Goal: Information Seeking & Learning: Learn about a topic

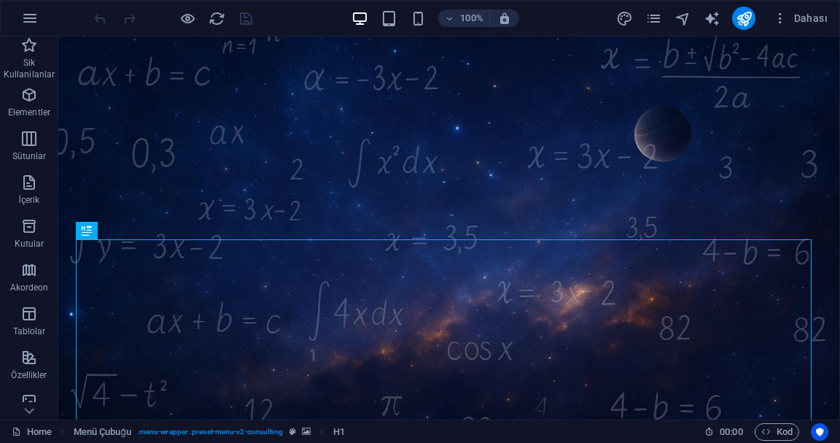
scroll to position [92, 0]
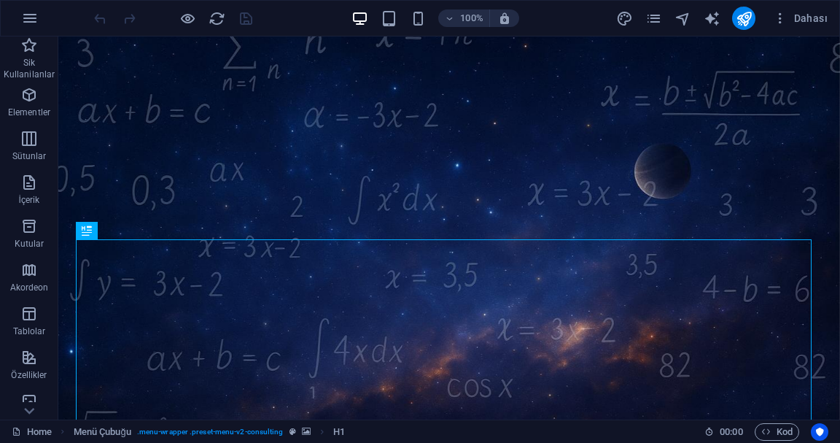
click at [193, 18] on icon "button" at bounding box center [187, 18] width 17 height 17
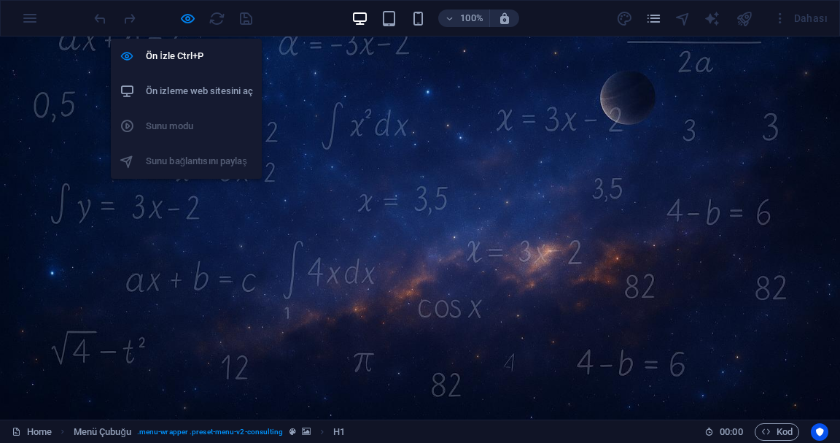
scroll to position [140, 0]
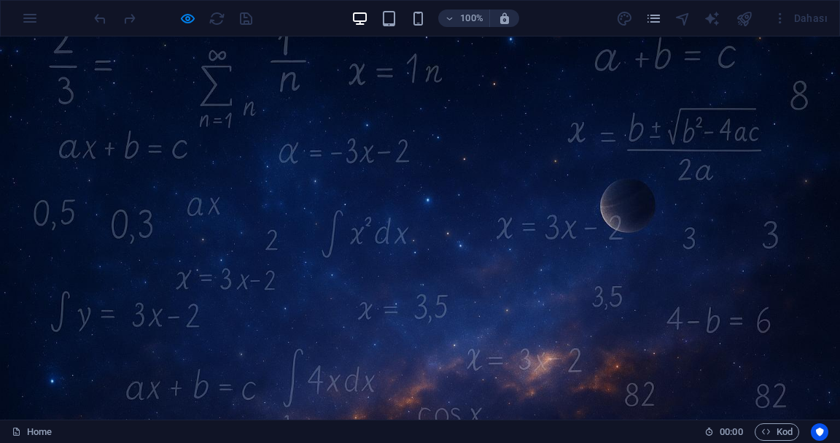
scroll to position [0, 0]
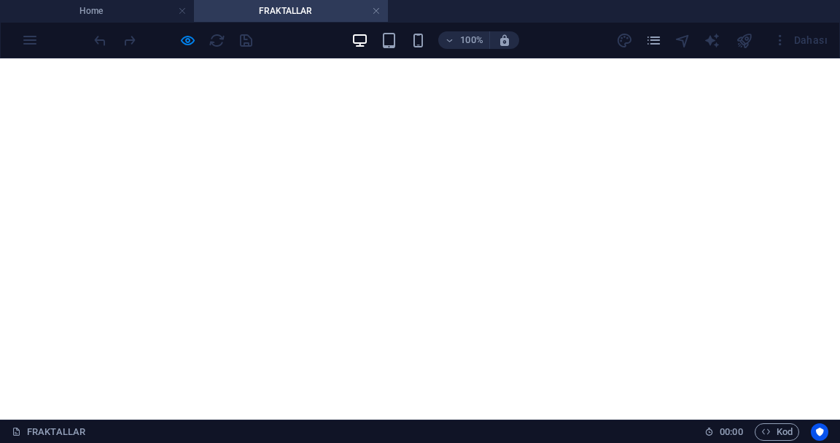
scroll to position [38, 0]
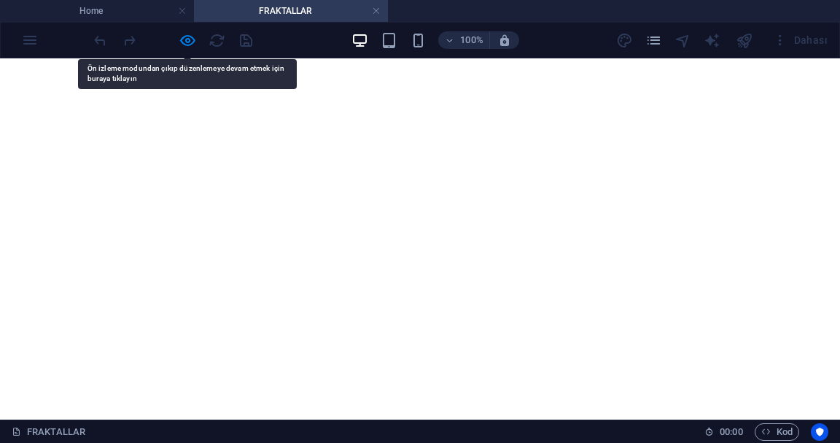
click at [185, 37] on icon "button" at bounding box center [187, 40] width 17 height 17
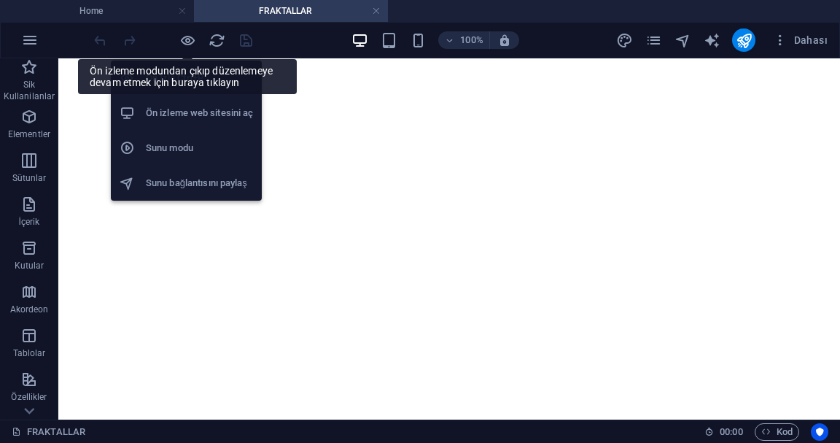
scroll to position [60, 0]
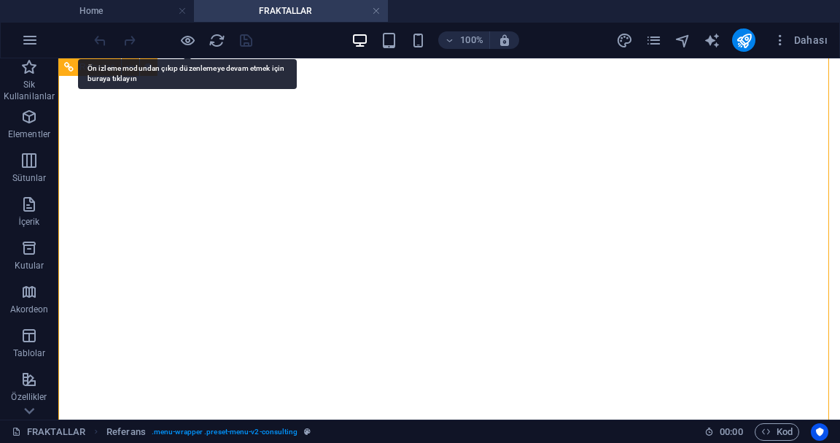
click at [156, 7] on h4 "Home" at bounding box center [97, 11] width 194 height 16
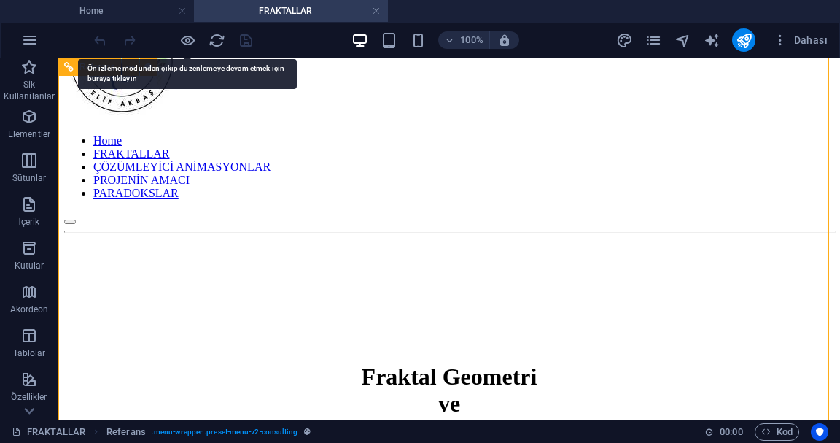
scroll to position [0, 0]
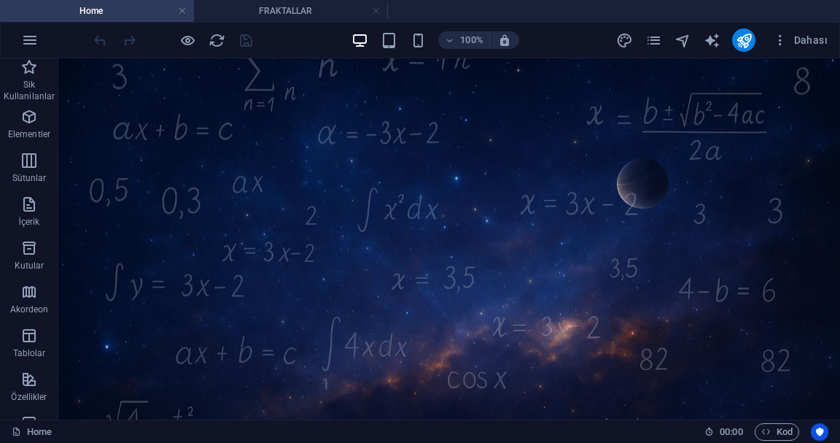
click at [188, 34] on icon "button" at bounding box center [187, 40] width 17 height 17
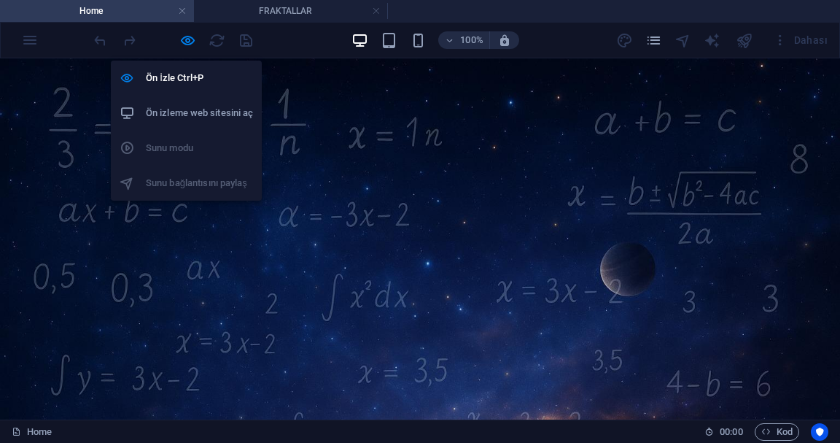
click at [529, 196] on div at bounding box center [420, 328] width 840 height 541
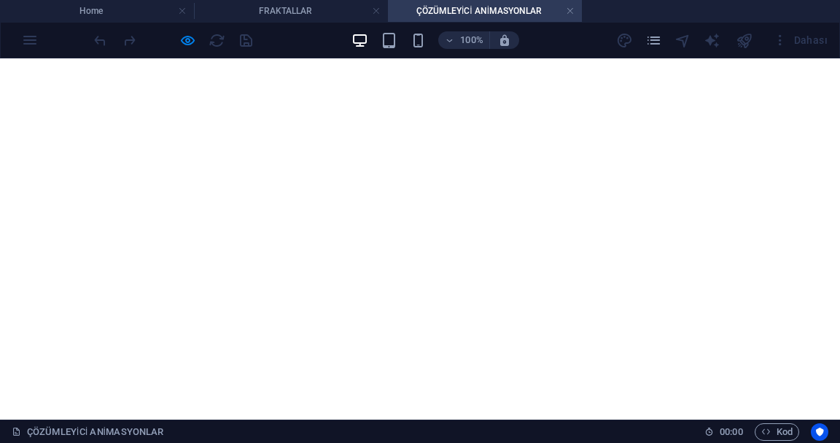
click at [146, 6] on h4 "Home" at bounding box center [97, 11] width 194 height 16
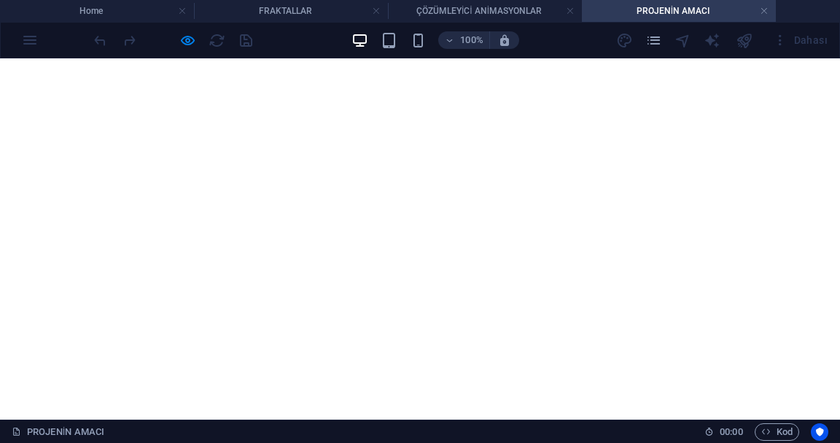
click at [362, 39] on icon "button" at bounding box center [360, 40] width 17 height 17
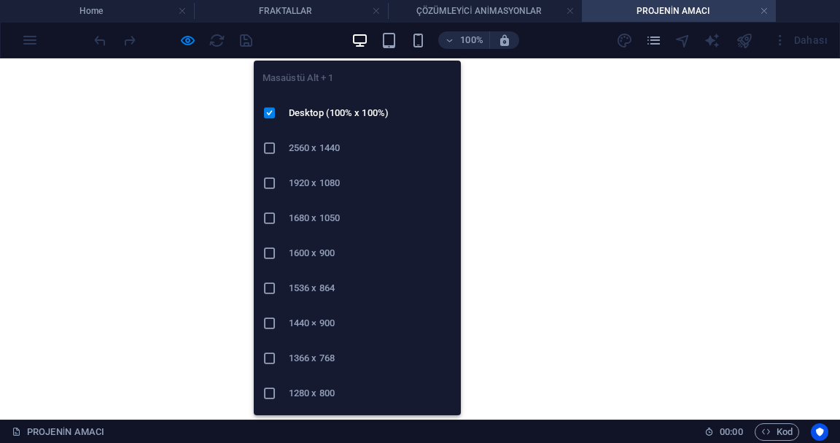
click at [319, 5] on h4 "FRAKTALLAR" at bounding box center [291, 11] width 194 height 16
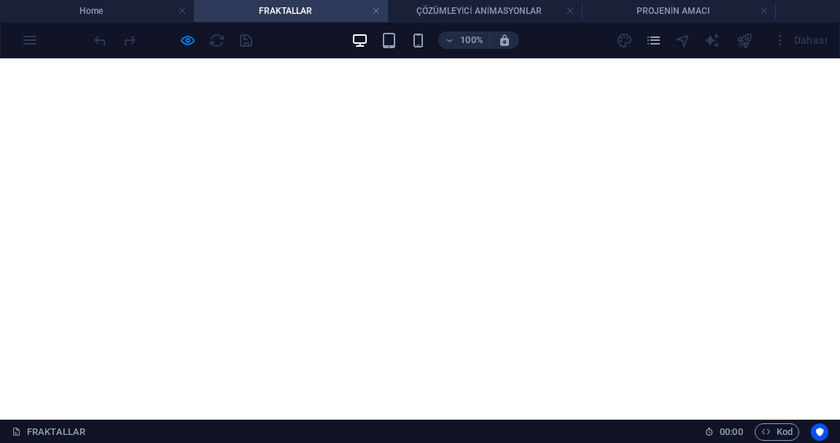
click at [474, 8] on h4 "ÇÖZÜMLEYİCİ ANİMASYONLAR" at bounding box center [485, 11] width 194 height 16
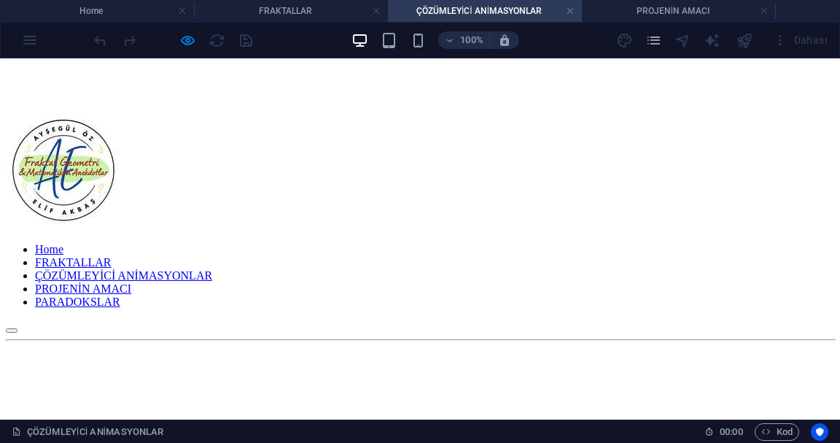
scroll to position [451, 0]
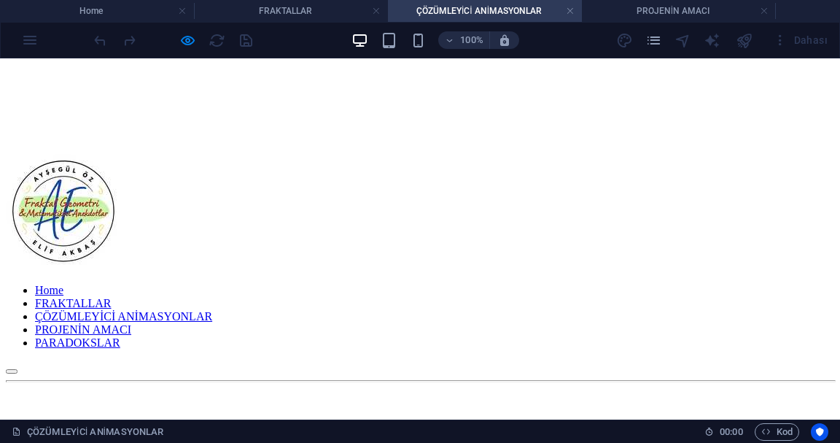
click at [689, 17] on h4 "PROJENİN AMACI" at bounding box center [679, 11] width 194 height 16
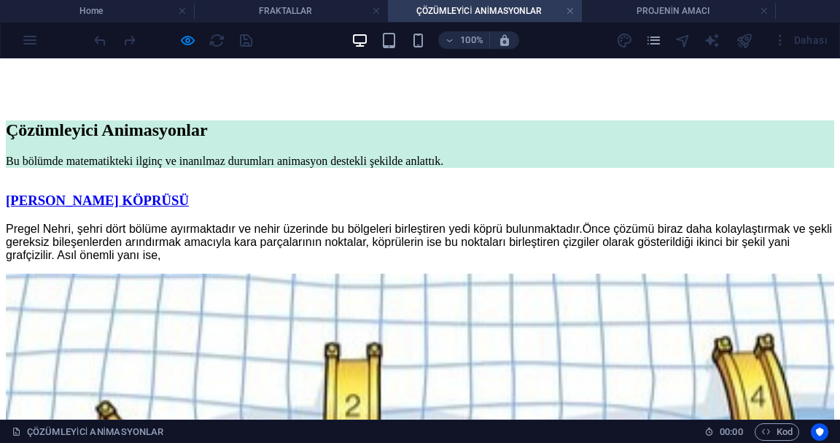
scroll to position [0, 0]
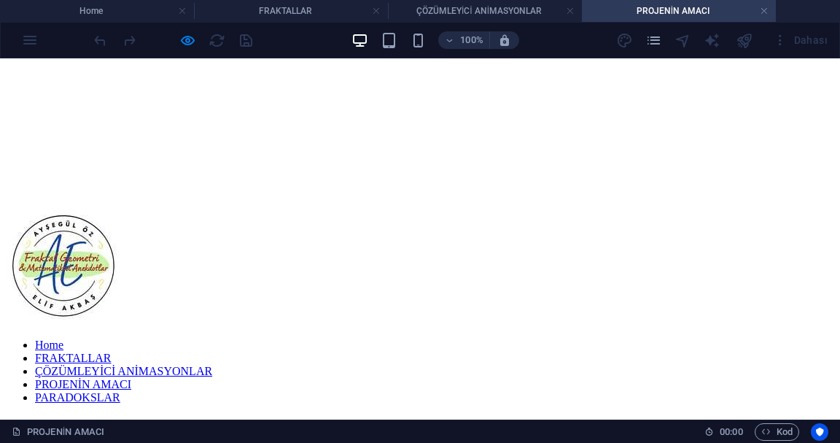
scroll to position [405, 0]
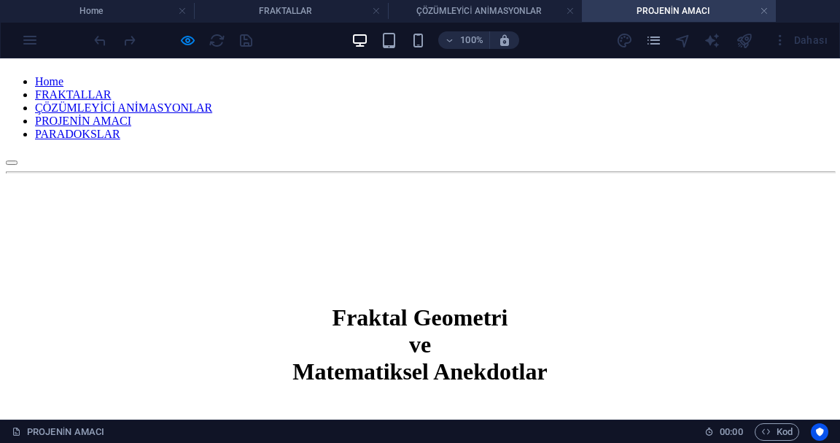
scroll to position [658, 0]
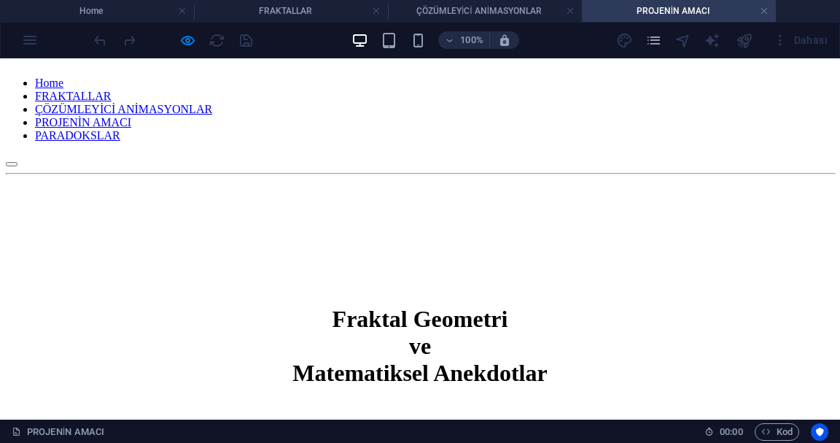
click at [336, 8] on h4 "FRAKTALLAR" at bounding box center [291, 11] width 194 height 16
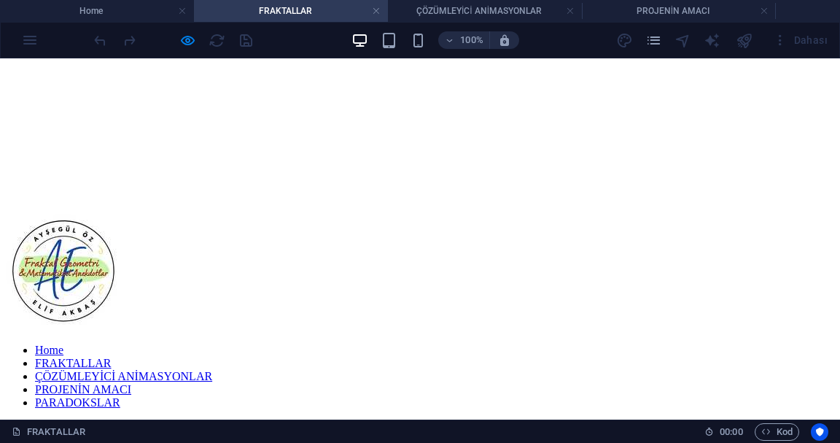
scroll to position [511, 0]
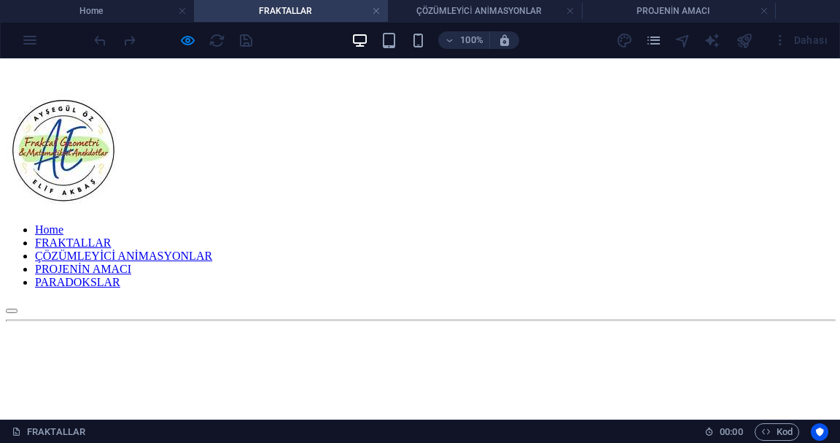
click at [493, 11] on h4 "ÇÖZÜMLEYİCİ ANİMASYONLAR" at bounding box center [485, 11] width 194 height 16
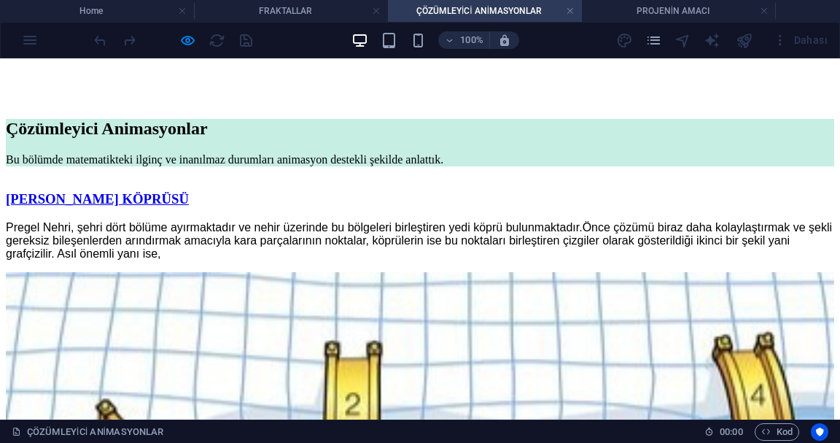
scroll to position [972, 0]
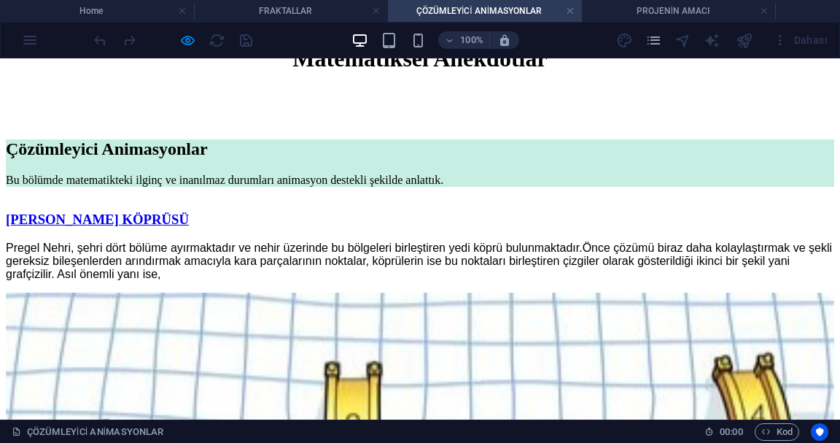
click at [353, 212] on div "[PERSON_NAME] KÖPRÜSÜ" at bounding box center [420, 220] width 829 height 16
click at [366, 212] on div "[PERSON_NAME] KÖPRÜSÜ" at bounding box center [420, 220] width 829 height 16
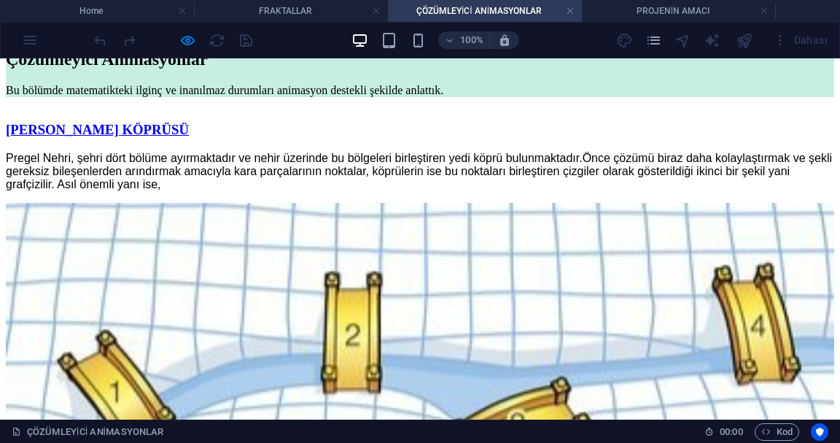
scroll to position [1123, 0]
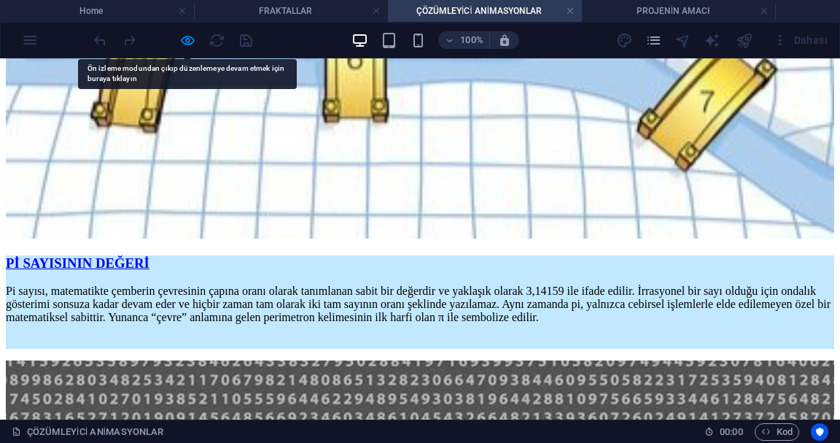
scroll to position [1552, 0]
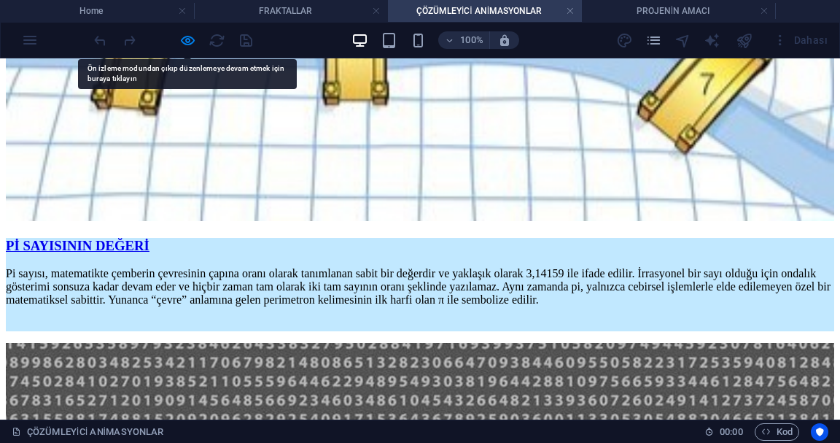
click at [186, 37] on icon "button" at bounding box center [187, 40] width 17 height 17
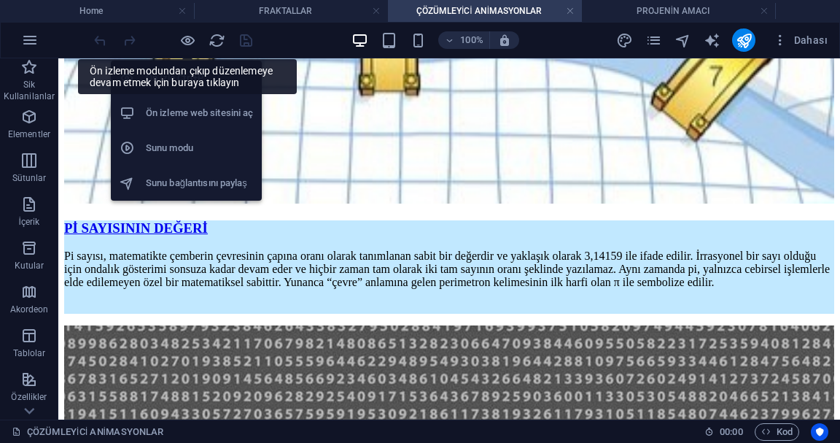
click at [187, 44] on icon "button" at bounding box center [187, 40] width 17 height 17
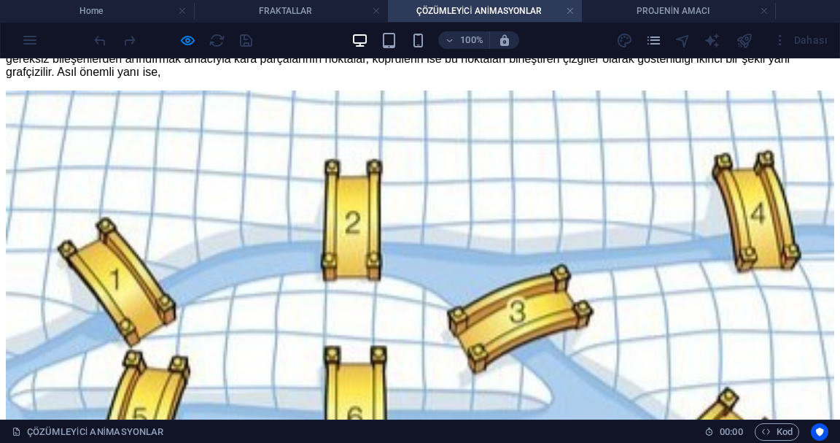
scroll to position [1171, 0]
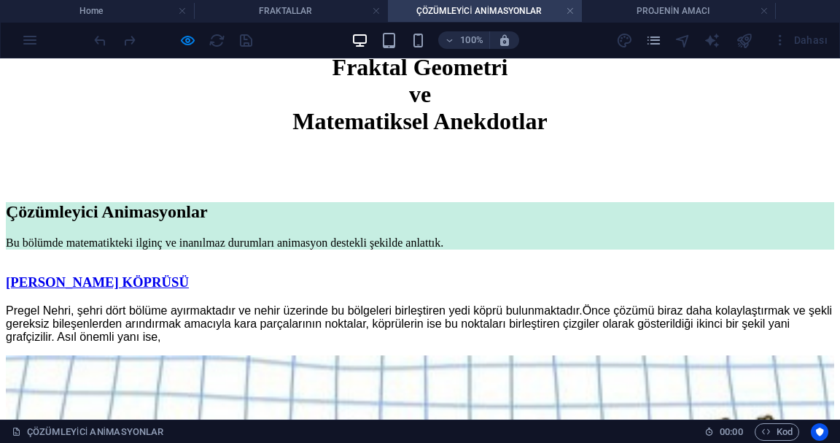
scroll to position [884, 0]
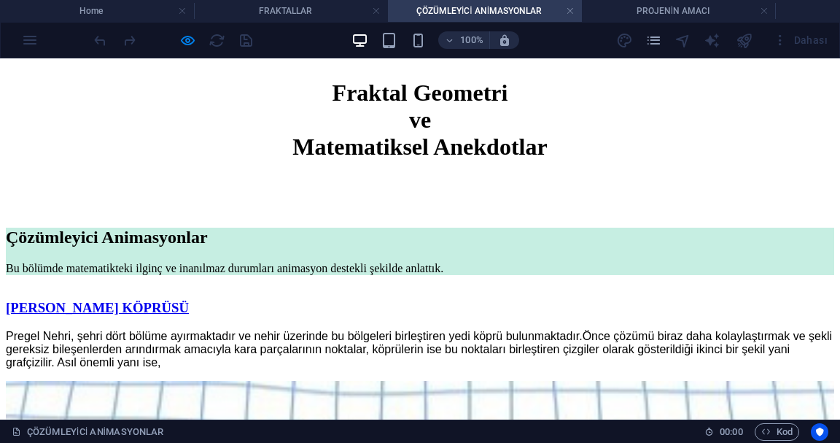
click at [189, 300] on u "[PERSON_NAME] KÖPRÜSÜ" at bounding box center [97, 307] width 183 height 15
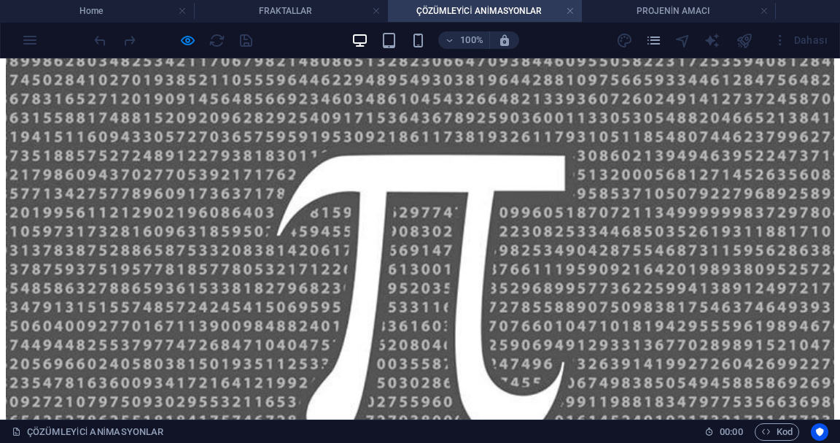
scroll to position [1851, 0]
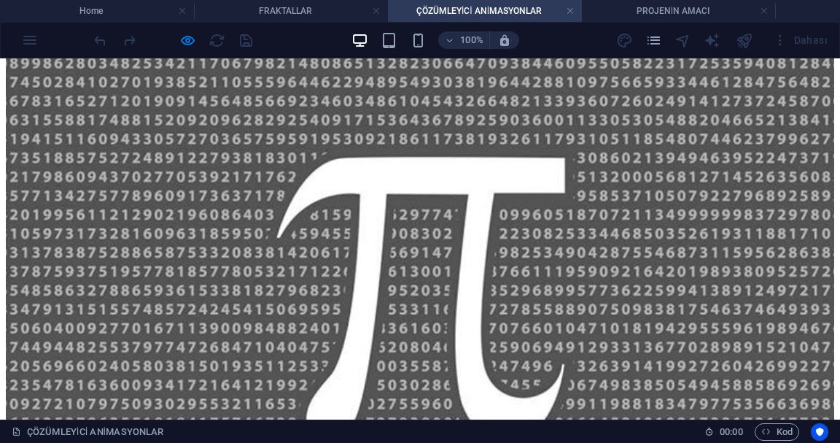
click at [702, 9] on h4 "PROJENİN AMACI" at bounding box center [679, 11] width 194 height 16
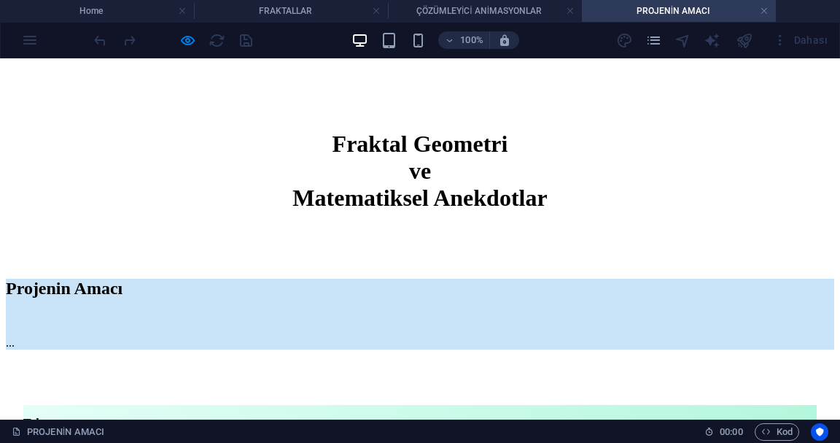
scroll to position [834, 0]
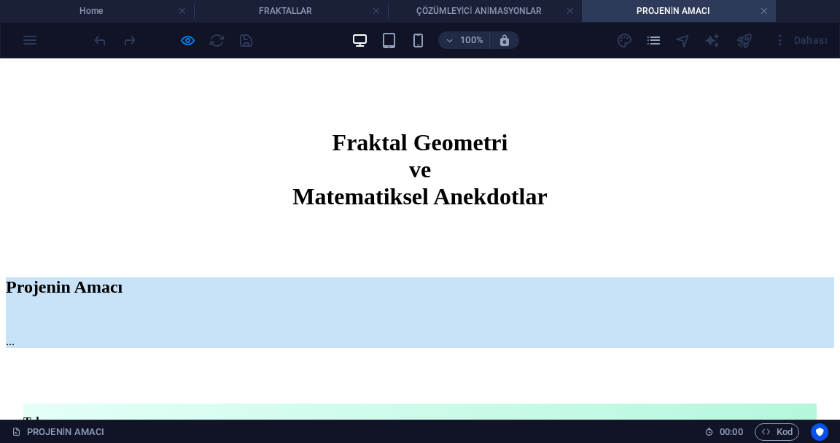
click at [126, 13] on h4 "Home" at bounding box center [97, 11] width 194 height 16
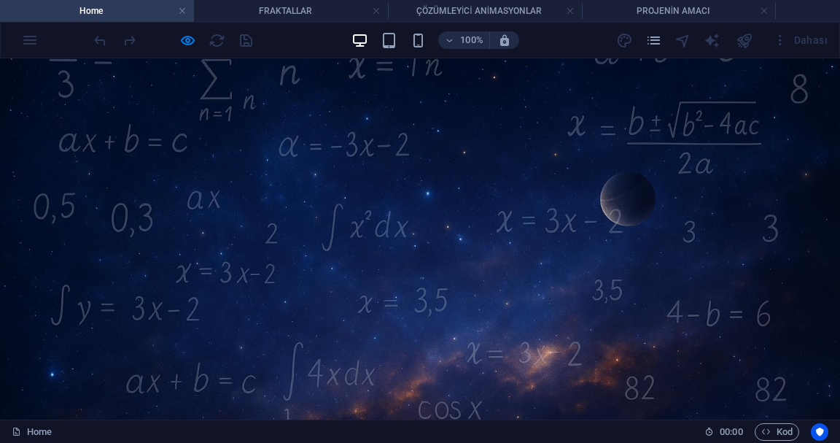
scroll to position [0, 0]
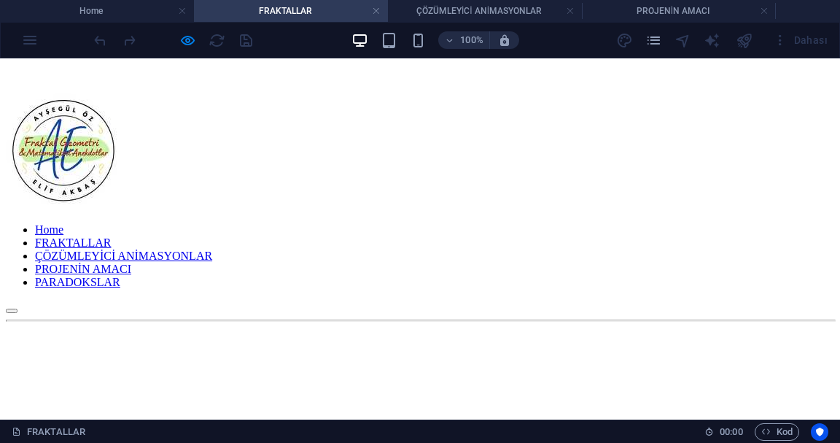
click at [470, 14] on h4 "ÇÖZÜMLEYİCİ ANİMASYONLAR" at bounding box center [485, 11] width 194 height 16
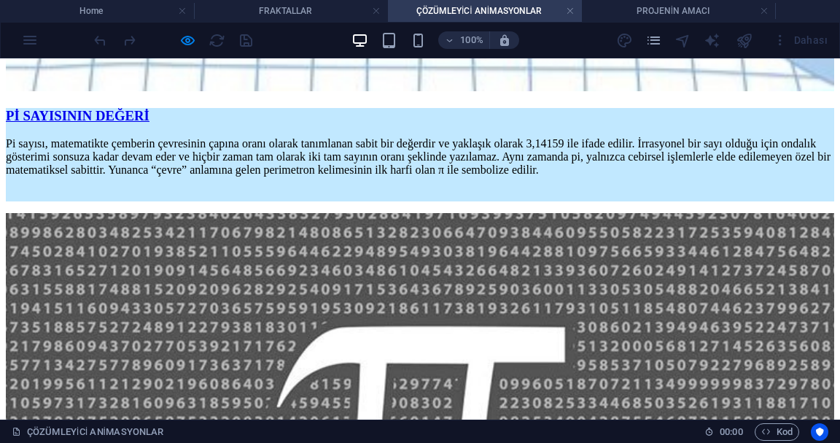
scroll to position [1678, 0]
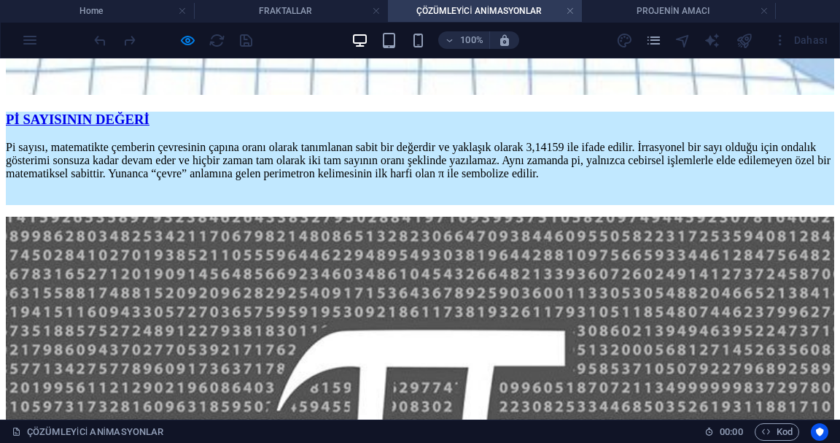
click at [194, 43] on icon "button" at bounding box center [187, 40] width 17 height 17
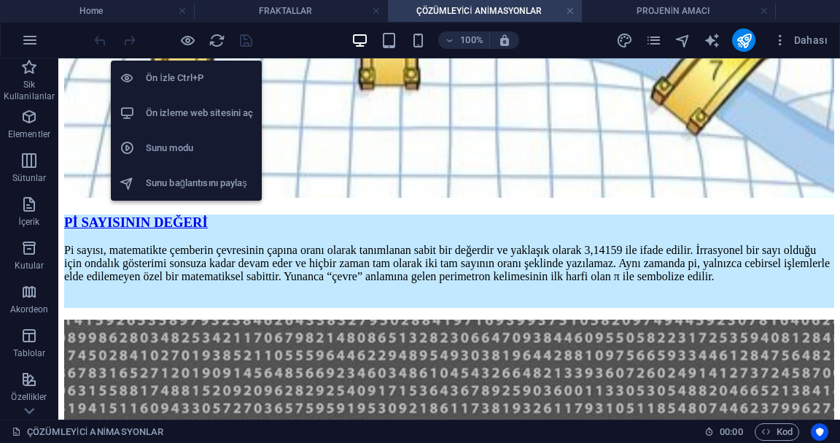
scroll to position [1779, 0]
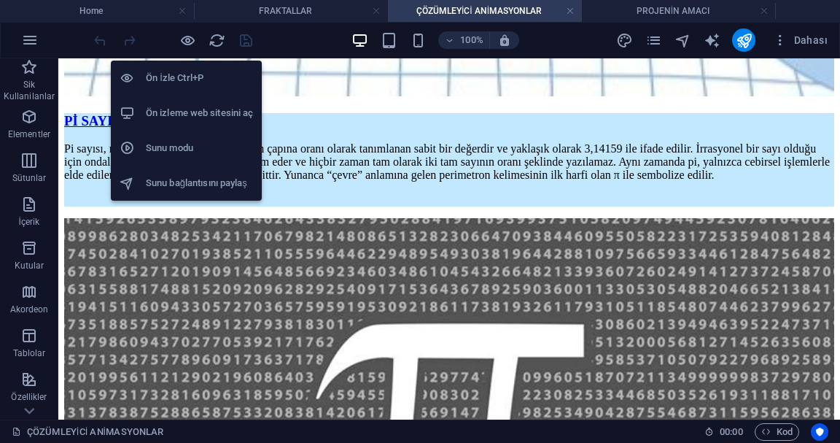
click at [30, 198] on icon "button" at bounding box center [29, 204] width 18 height 18
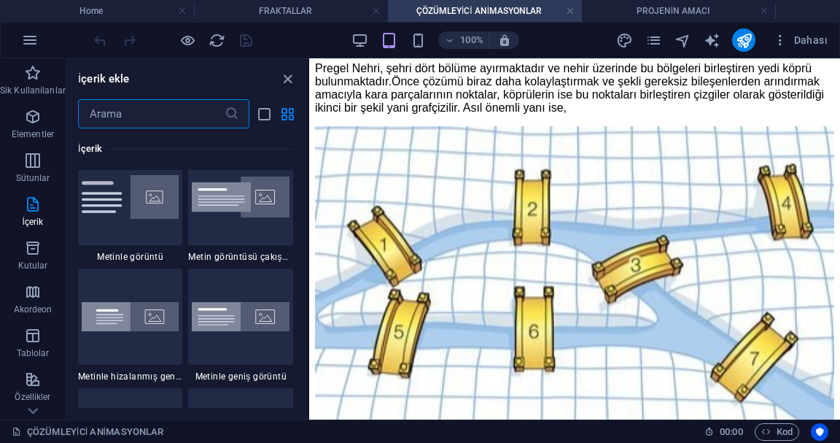
scroll to position [2813, 0]
click at [289, 85] on icon "close panel" at bounding box center [287, 79] width 17 height 17
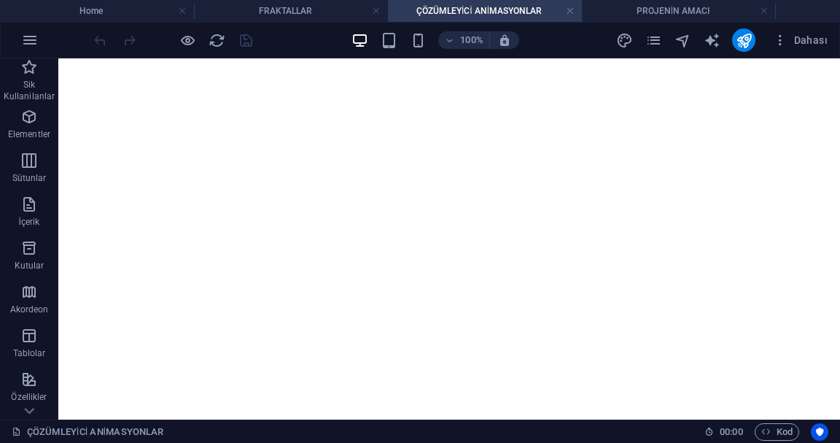
scroll to position [187, 0]
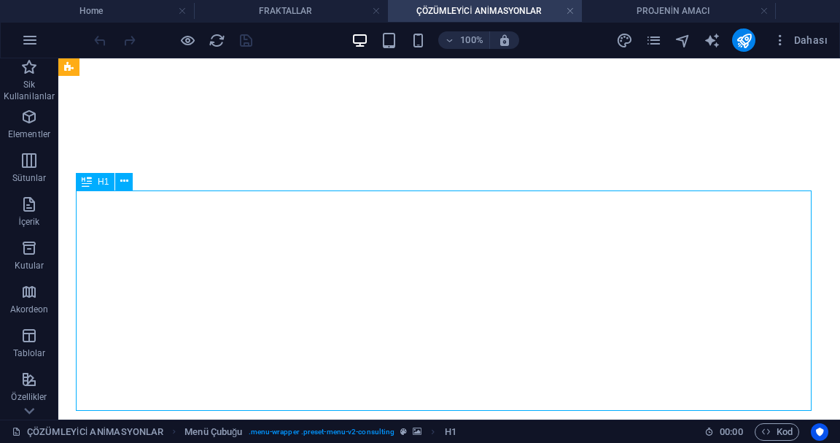
scroll to position [198, 0]
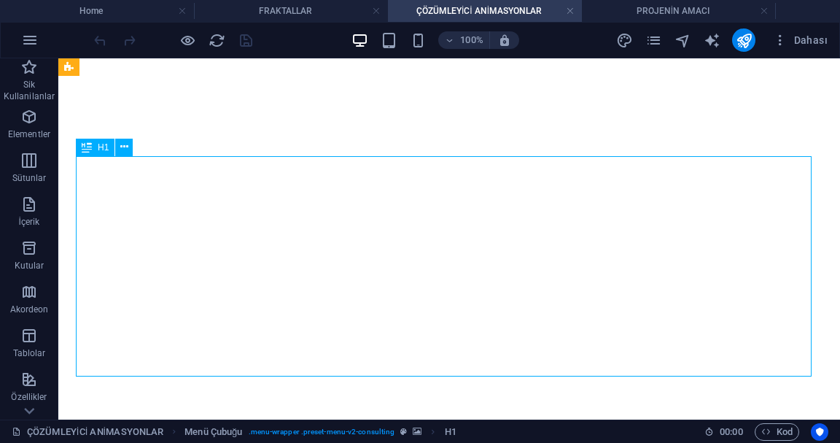
click at [120, 7] on h4 "Home" at bounding box center [97, 11] width 194 height 16
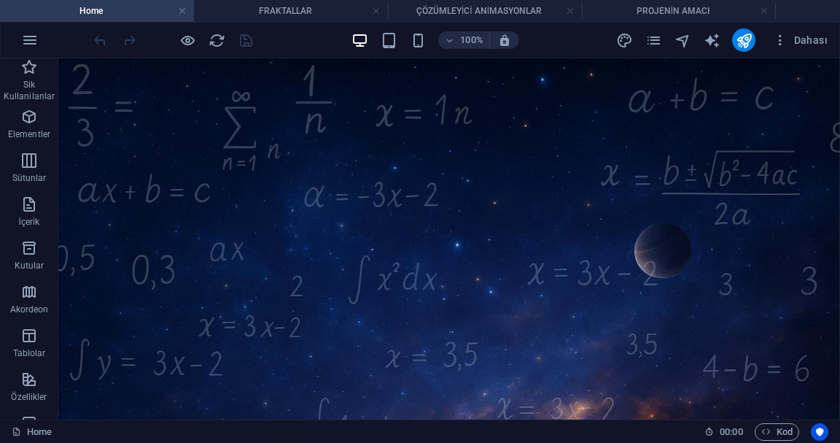
scroll to position [31, 0]
click at [312, 4] on h4 "FRAKTALLAR" at bounding box center [291, 11] width 194 height 16
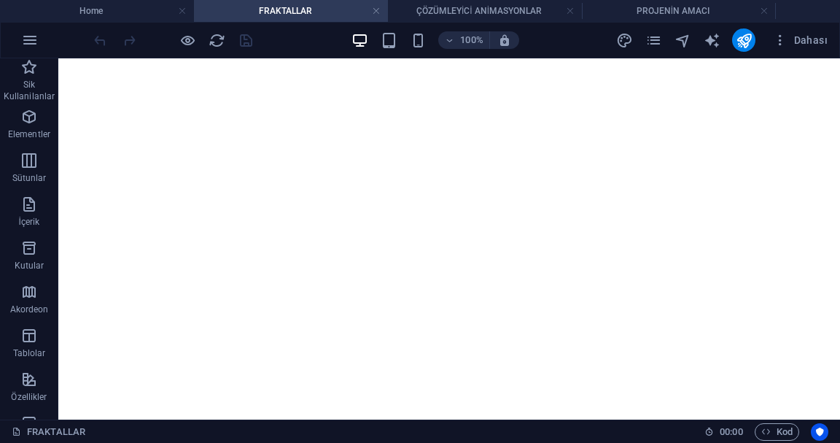
scroll to position [0, 0]
click at [479, 11] on h4 "ÇÖZÜMLEYİCİ ANİMASYONLAR" at bounding box center [485, 11] width 194 height 16
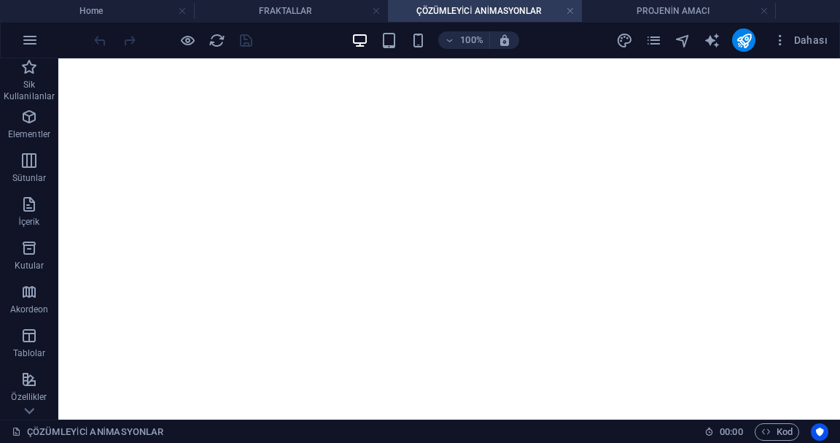
click at [106, 2] on li "Home" at bounding box center [97, 11] width 194 height 22
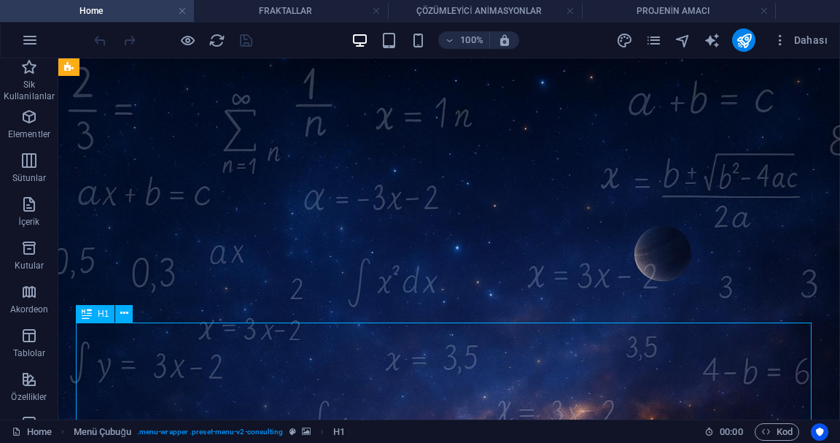
click at [71, 68] on icon at bounding box center [68, 67] width 9 height 18
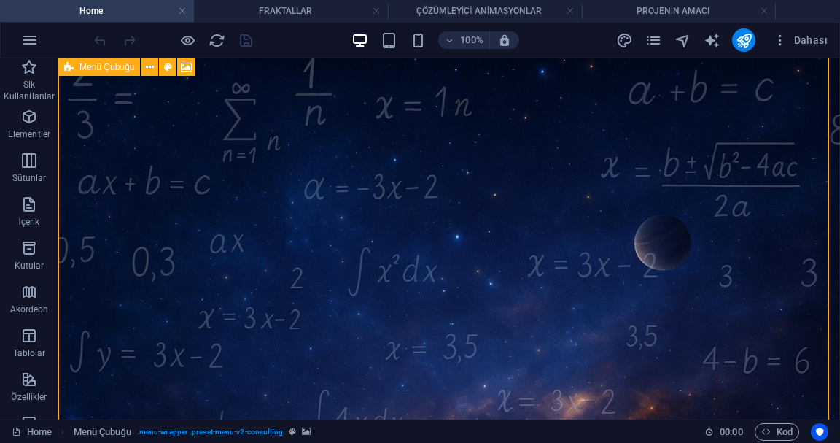
scroll to position [42, 0]
click at [79, 61] on div "Menü Çubuğu" at bounding box center [99, 67] width 82 height 18
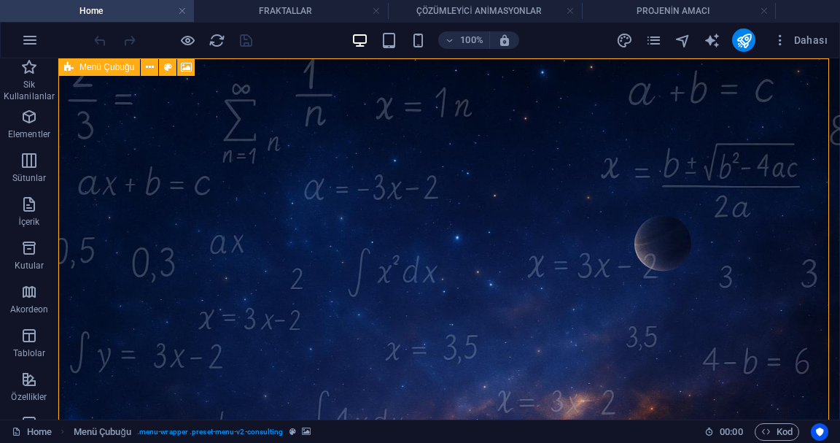
scroll to position [0, 0]
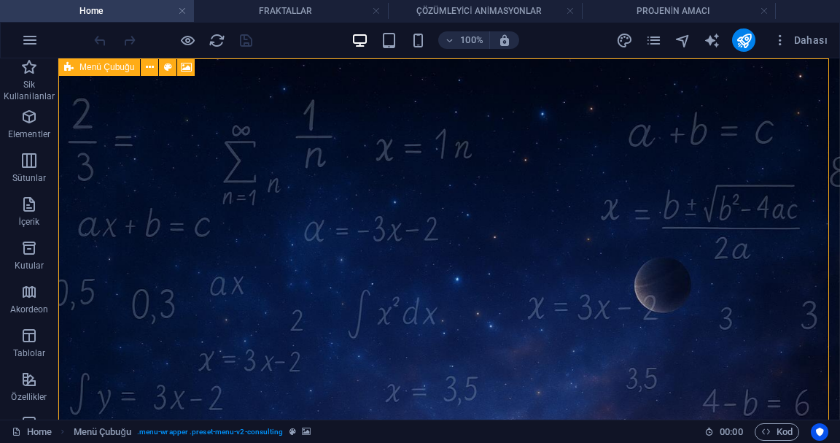
click at [298, 10] on h4 "FRAKTALLAR" at bounding box center [291, 11] width 194 height 16
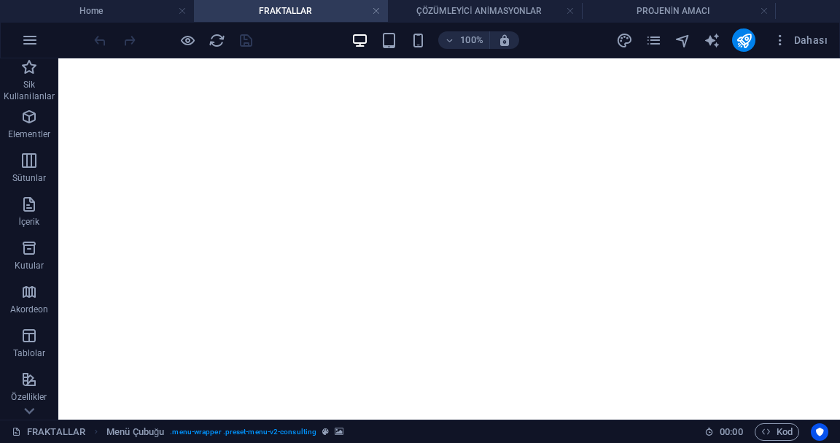
click at [840, 4] on ul "Home FRAKTALLAR ÇÖZÜMLEYİCİ ANİMASYONLAR PROJENİN AMACI" at bounding box center [420, 11] width 840 height 22
click at [822, 8] on ul "Home FRAKTALLAR ÇÖZÜMLEYİCİ ANİMASYONLAR PROJENİN AMACI" at bounding box center [420, 11] width 840 height 22
click at [699, 11] on h4 "PROJENİN AMACI" at bounding box center [679, 11] width 194 height 16
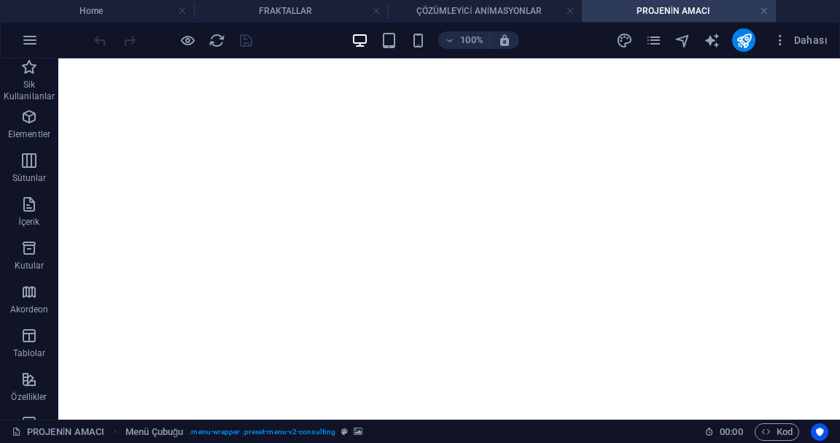
scroll to position [217, 0]
click at [301, 15] on h4 "FRAKTALLAR" at bounding box center [291, 11] width 194 height 16
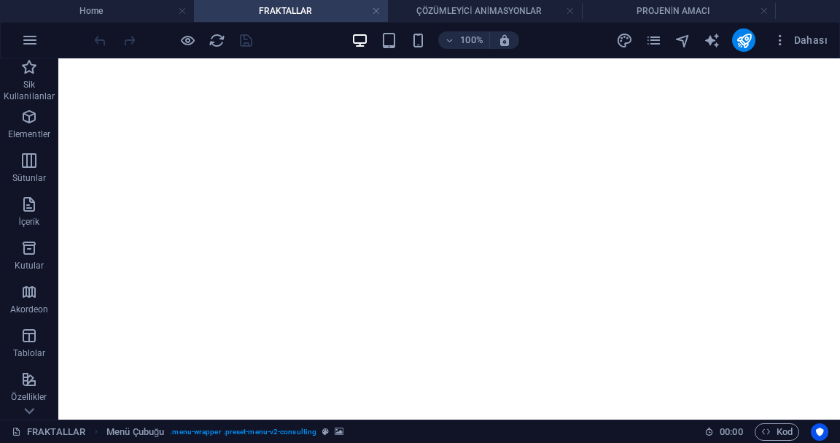
scroll to position [0, 0]
click at [699, 7] on h4 "PROJENİN AMACI" at bounding box center [679, 11] width 194 height 16
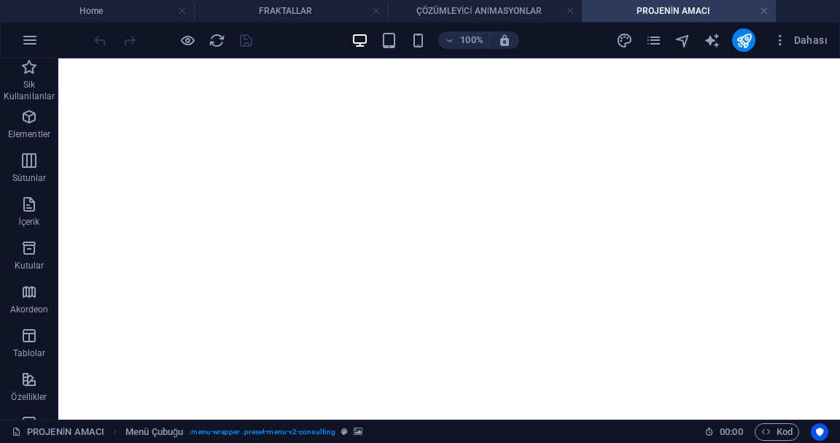
click at [532, 7] on h4 "ÇÖZÜMLEYİCİ ANİMASYONLAR" at bounding box center [485, 11] width 194 height 16
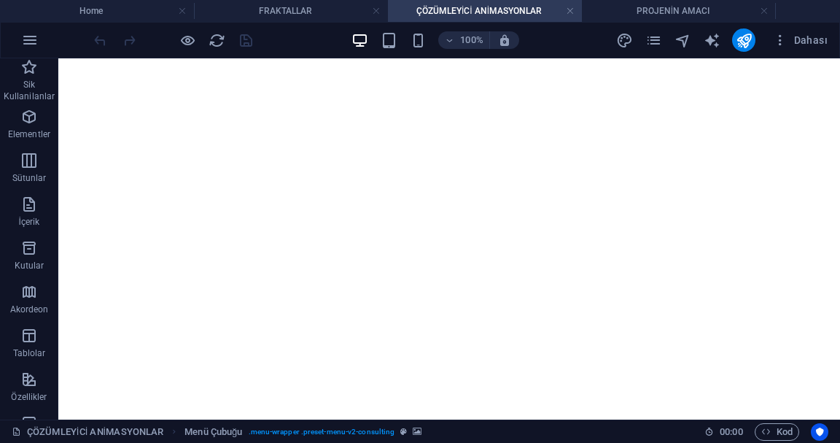
click at [309, 7] on h4 "FRAKTALLAR" at bounding box center [291, 11] width 194 height 16
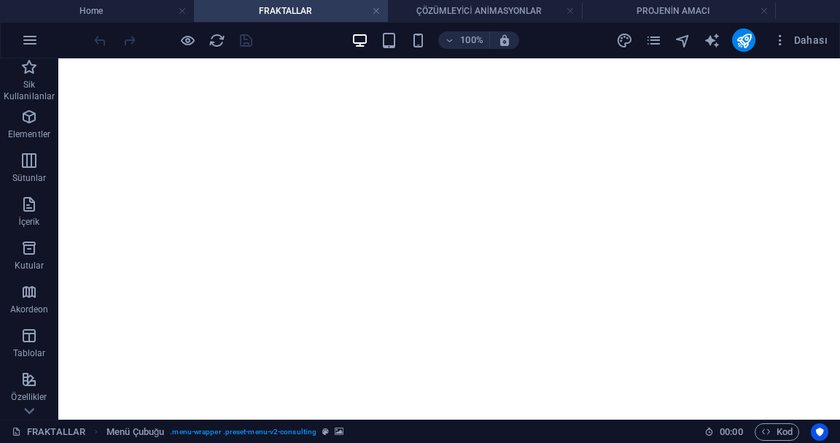
click at [492, 12] on h4 "ÇÖZÜMLEYİCİ ANİMASYONLAR" at bounding box center [485, 11] width 194 height 16
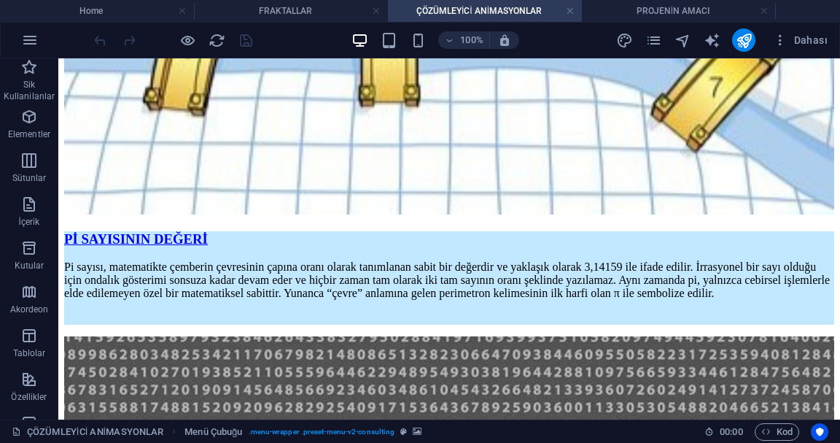
scroll to position [2200, 0]
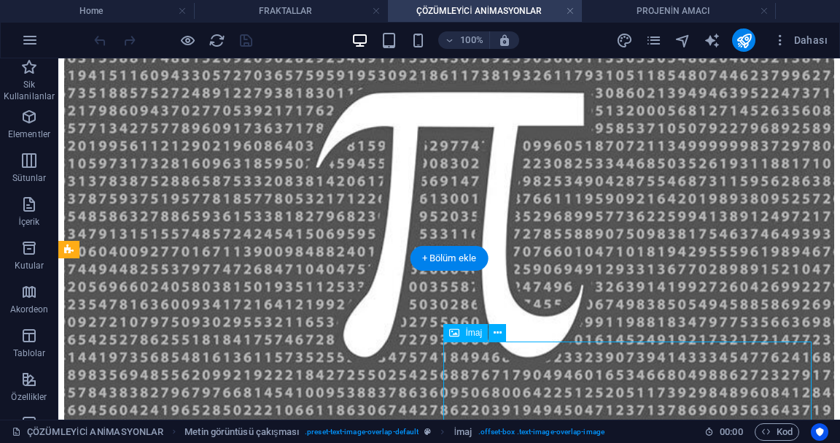
scroll to position [2011, 0]
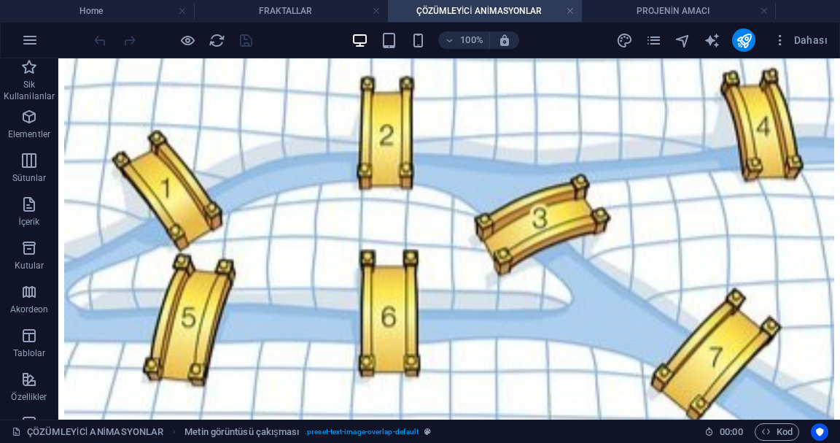
click at [652, 437] on div "ÇÖZÜMLEYİCİ ANİMASYONLAR Metin görüntüsü çakışması . preset-text-image-overlap-…" at bounding box center [352, 432] width 681 height 18
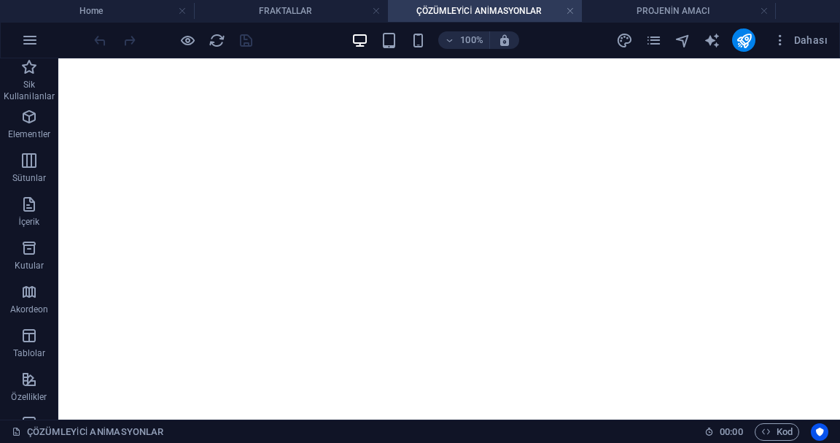
scroll to position [0, 0]
click at [351, 2] on li "FRAKTALLAR" at bounding box center [291, 11] width 194 height 22
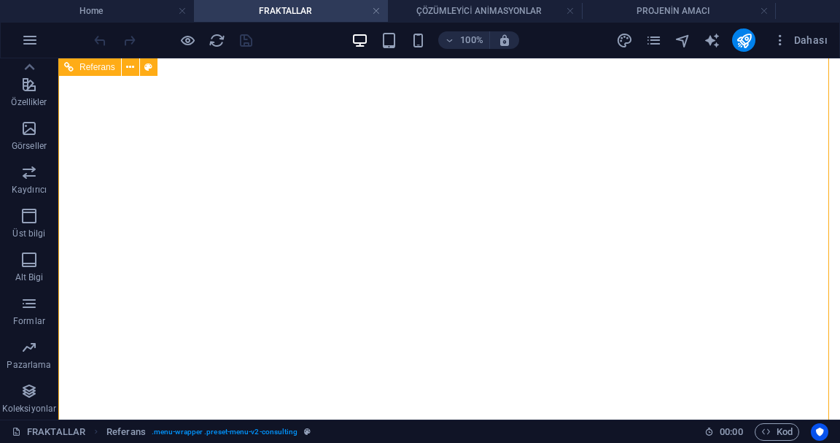
scroll to position [136, 0]
click at [181, 33] on icon "button" at bounding box center [187, 40] width 17 height 17
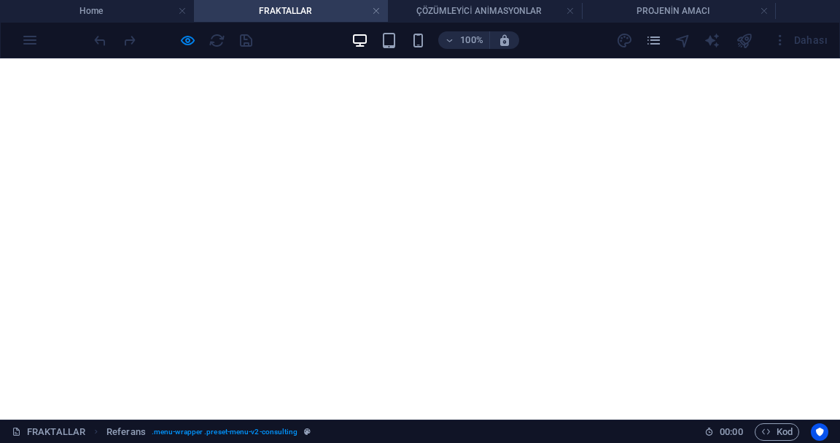
click at [188, 44] on icon "button" at bounding box center [187, 40] width 17 height 17
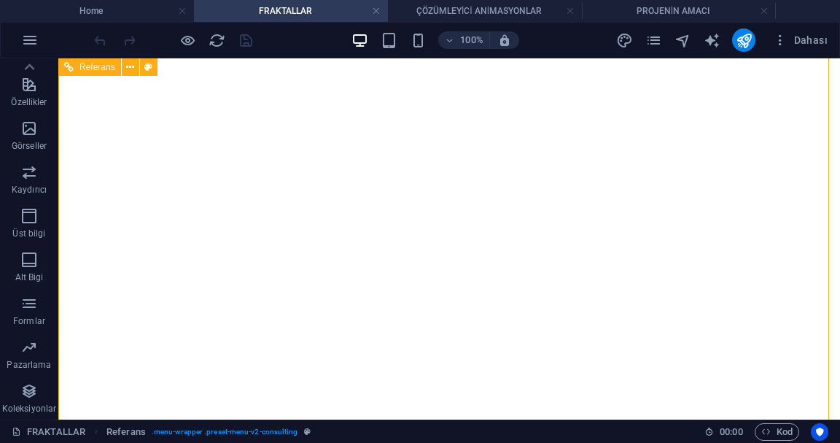
click at [751, 48] on button "publish" at bounding box center [743, 39] width 23 height 23
